Goal: Information Seeking & Learning: Learn about a topic

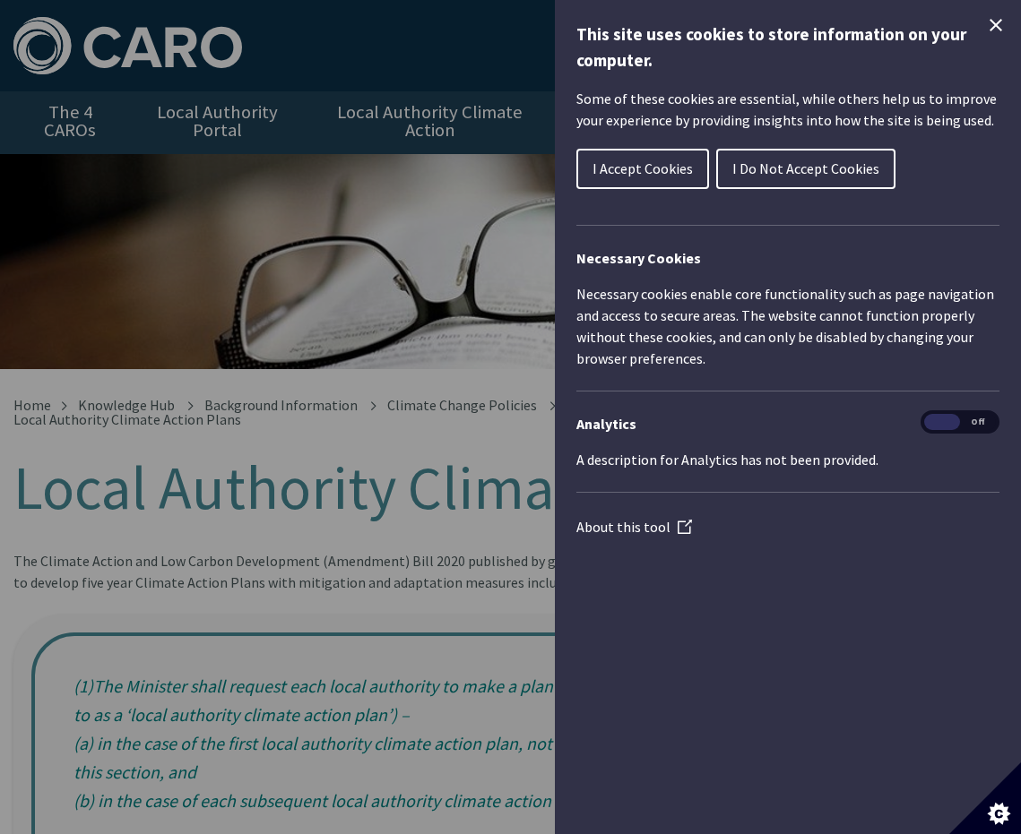
click at [646, 162] on span "I Accept Cookies" at bounding box center [642, 168] width 100 height 18
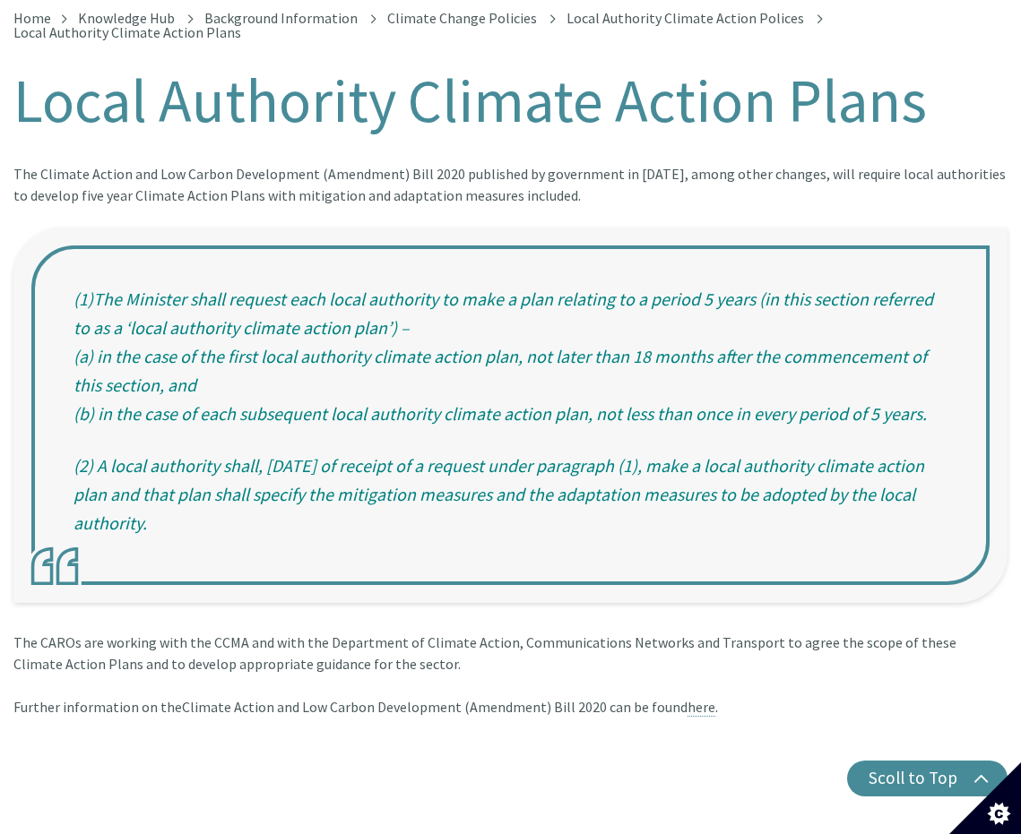
scroll to position [630, 0]
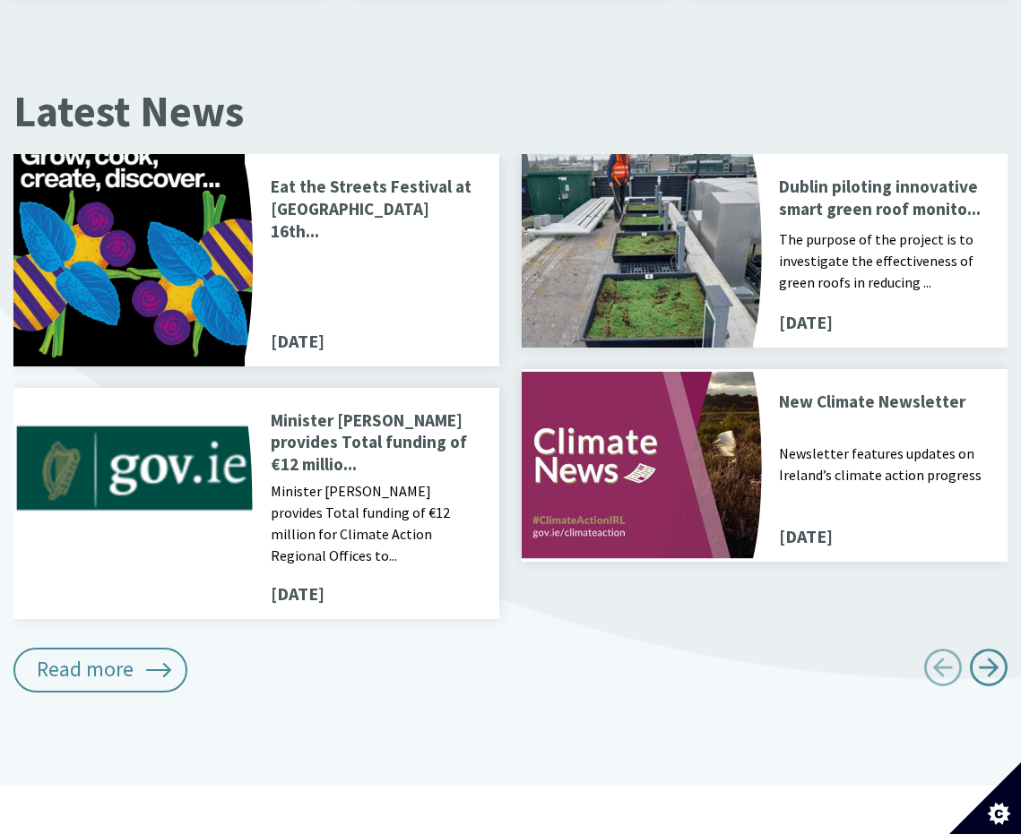
scroll to position [1967, 0]
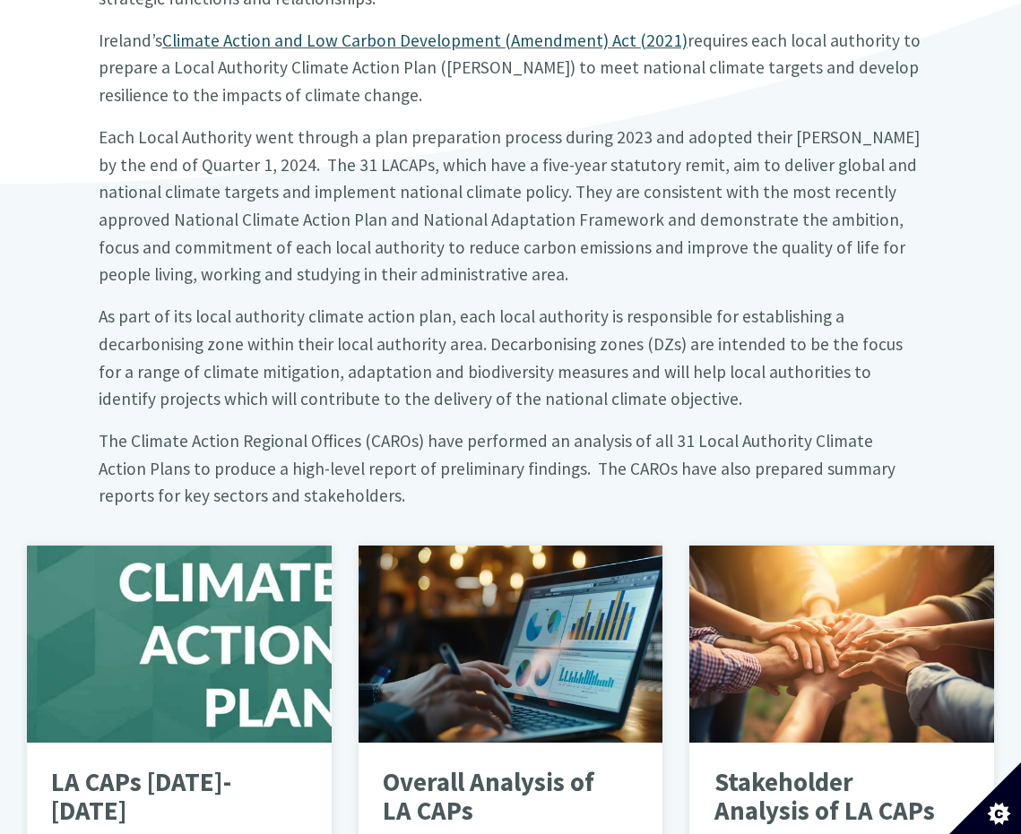
scroll to position [898, 0]
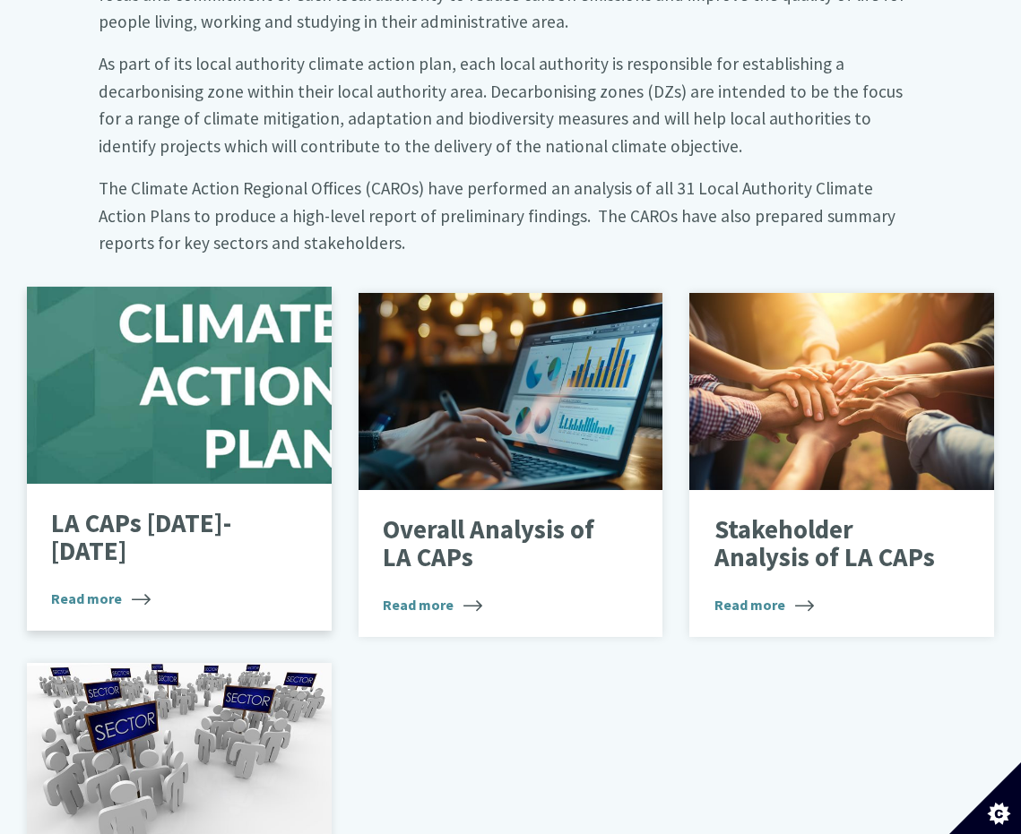
click at [212, 431] on div at bounding box center [179, 385] width 305 height 197
